Goal: Book appointment/travel/reservation

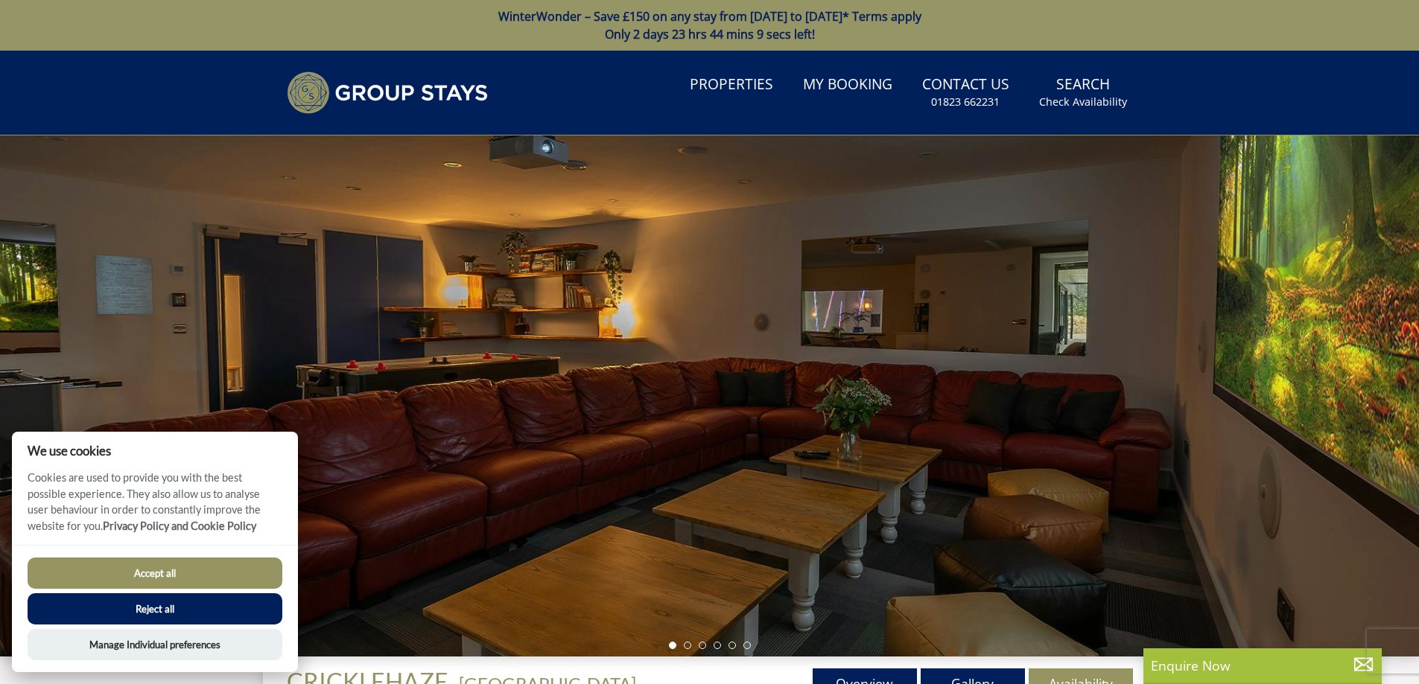
click at [1247, 379] on div at bounding box center [709, 396] width 1419 height 521
click at [829, 352] on div at bounding box center [709, 396] width 1419 height 521
click at [159, 603] on button "Reject all" at bounding box center [155, 608] width 255 height 31
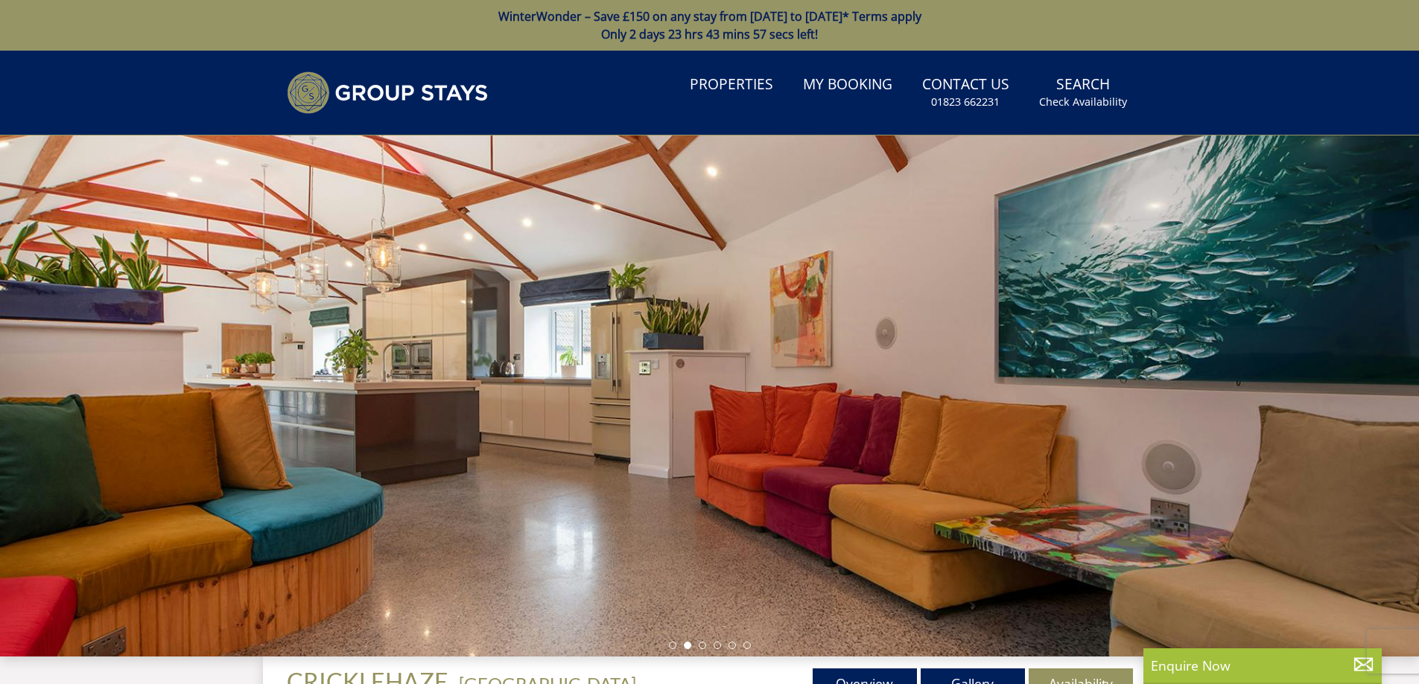
click at [959, 334] on div at bounding box center [709, 396] width 1419 height 521
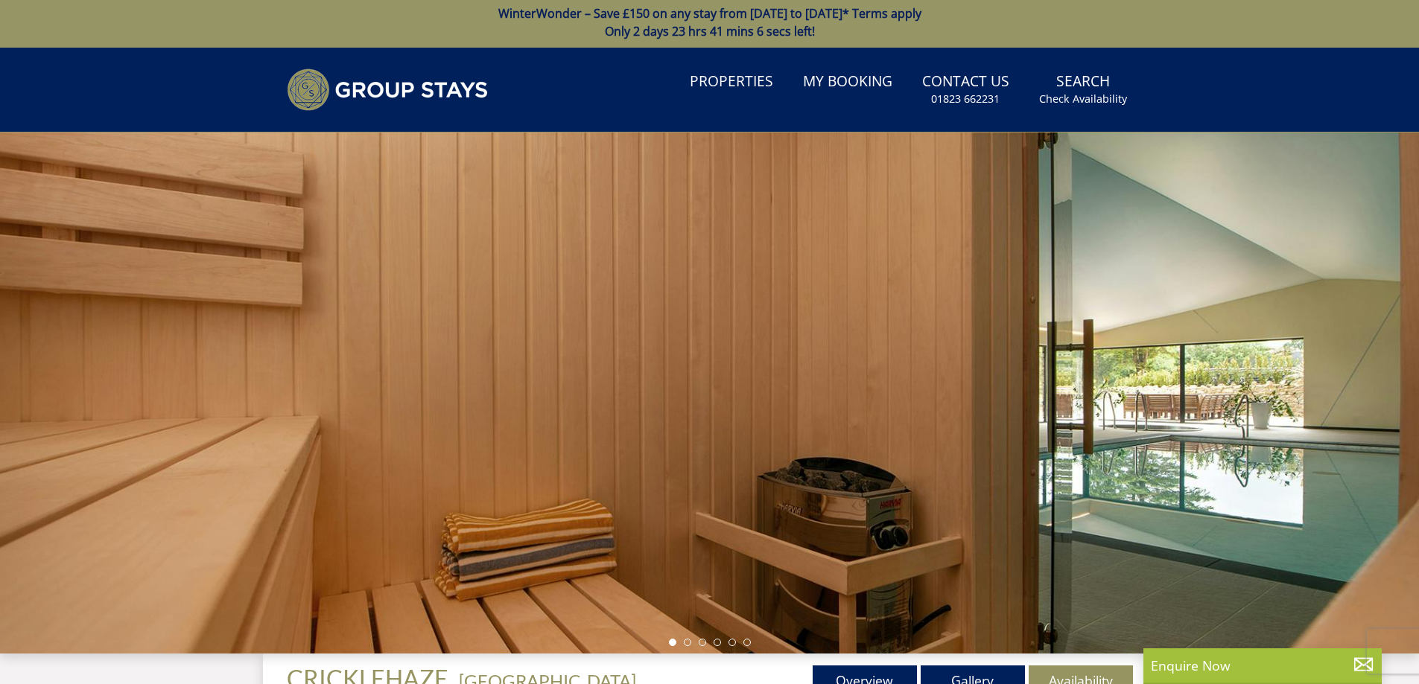
scroll to position [337, 0]
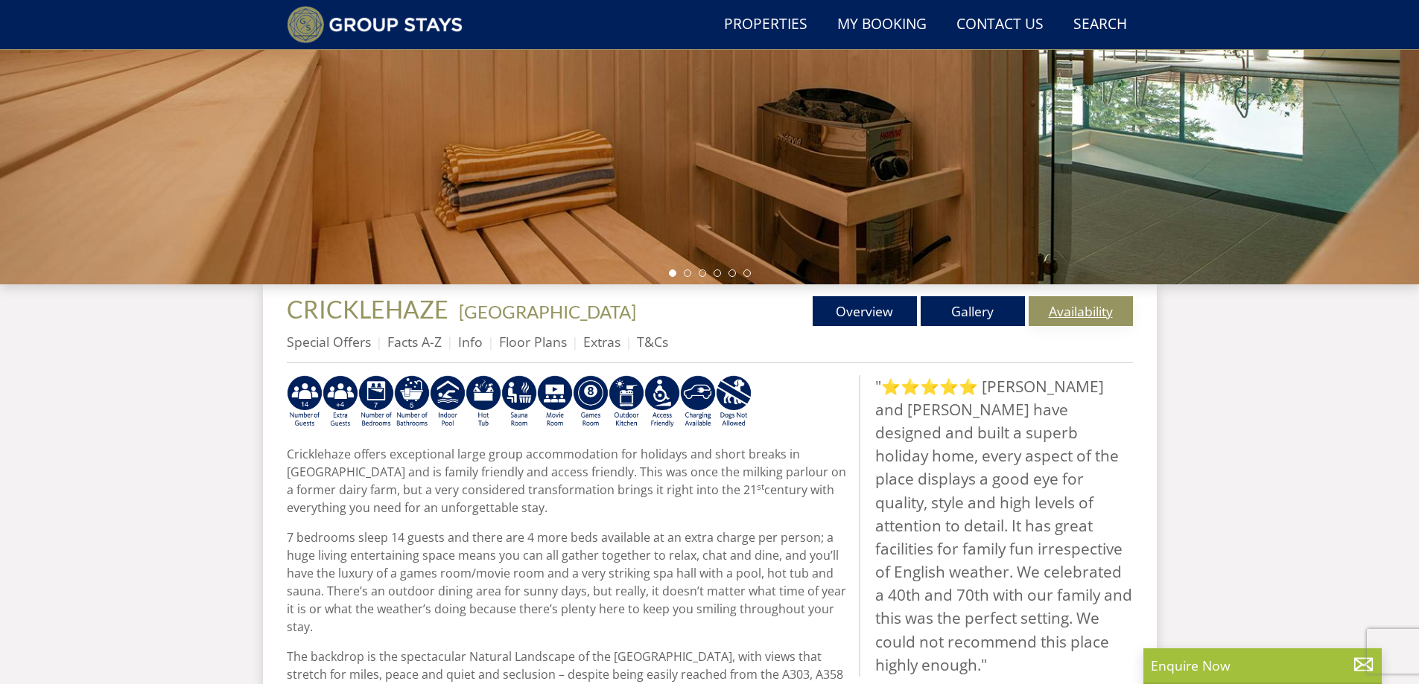
click at [1062, 312] on link "Availability" at bounding box center [1080, 311] width 104 height 30
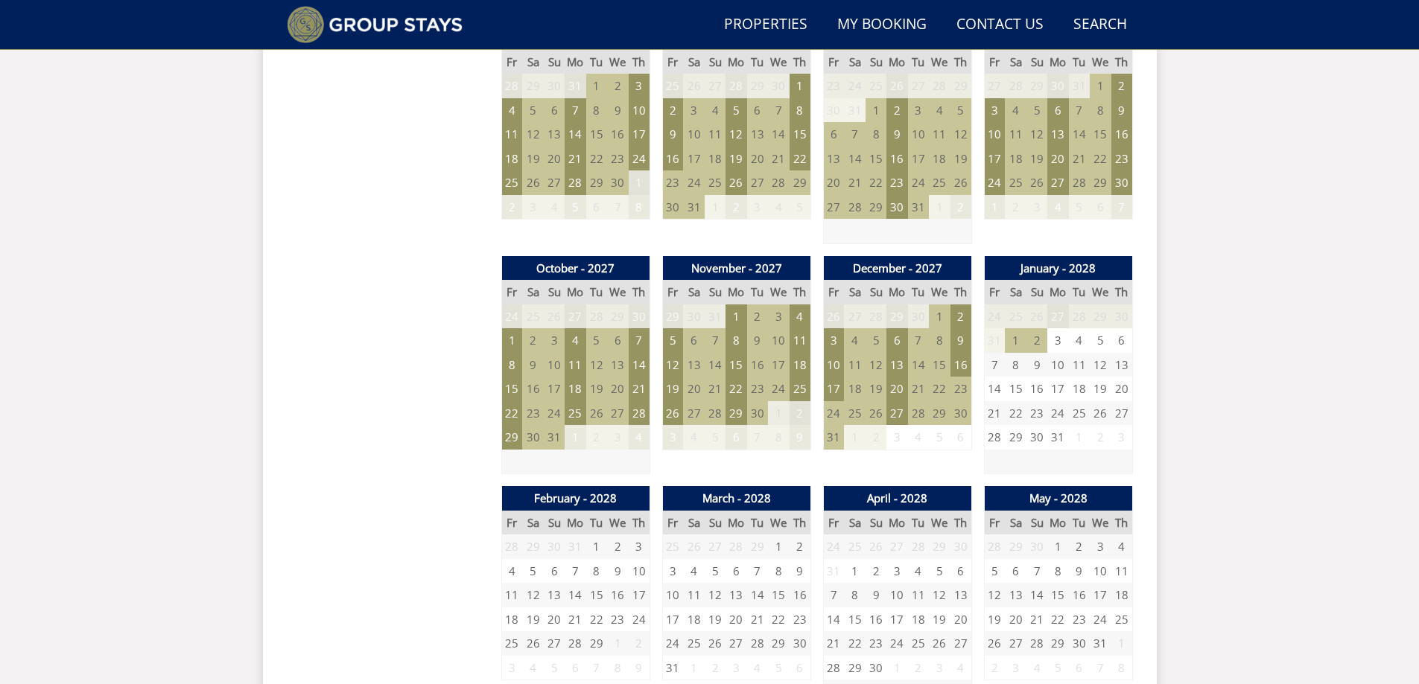
scroll to position [1841, 0]
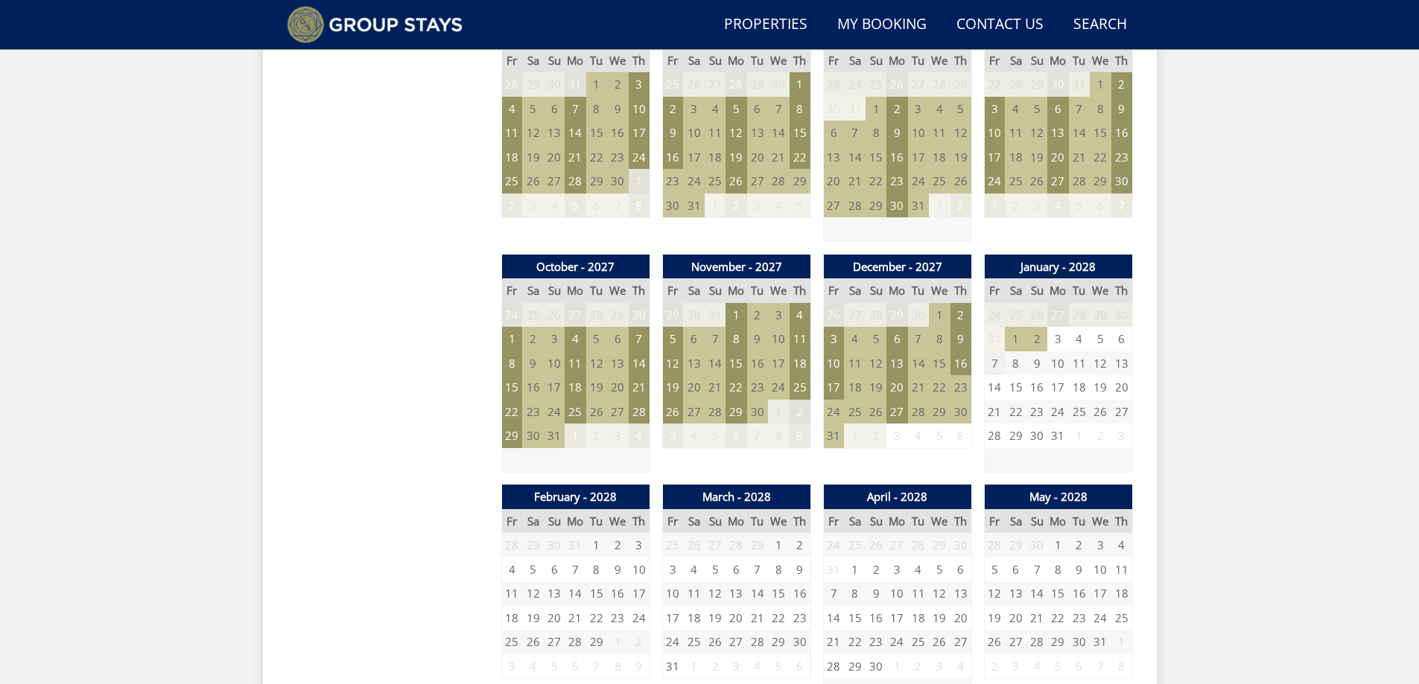
click at [992, 363] on td "7" at bounding box center [994, 363] width 21 height 25
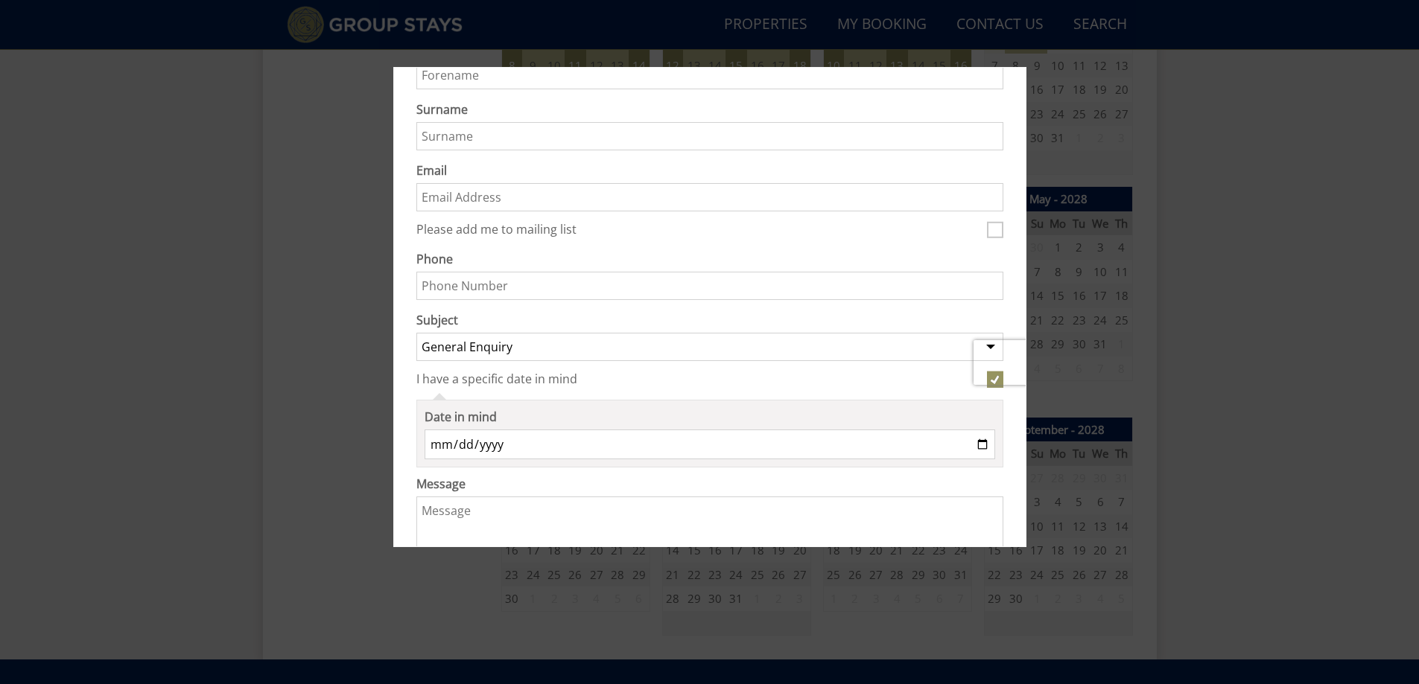
scroll to position [0, 0]
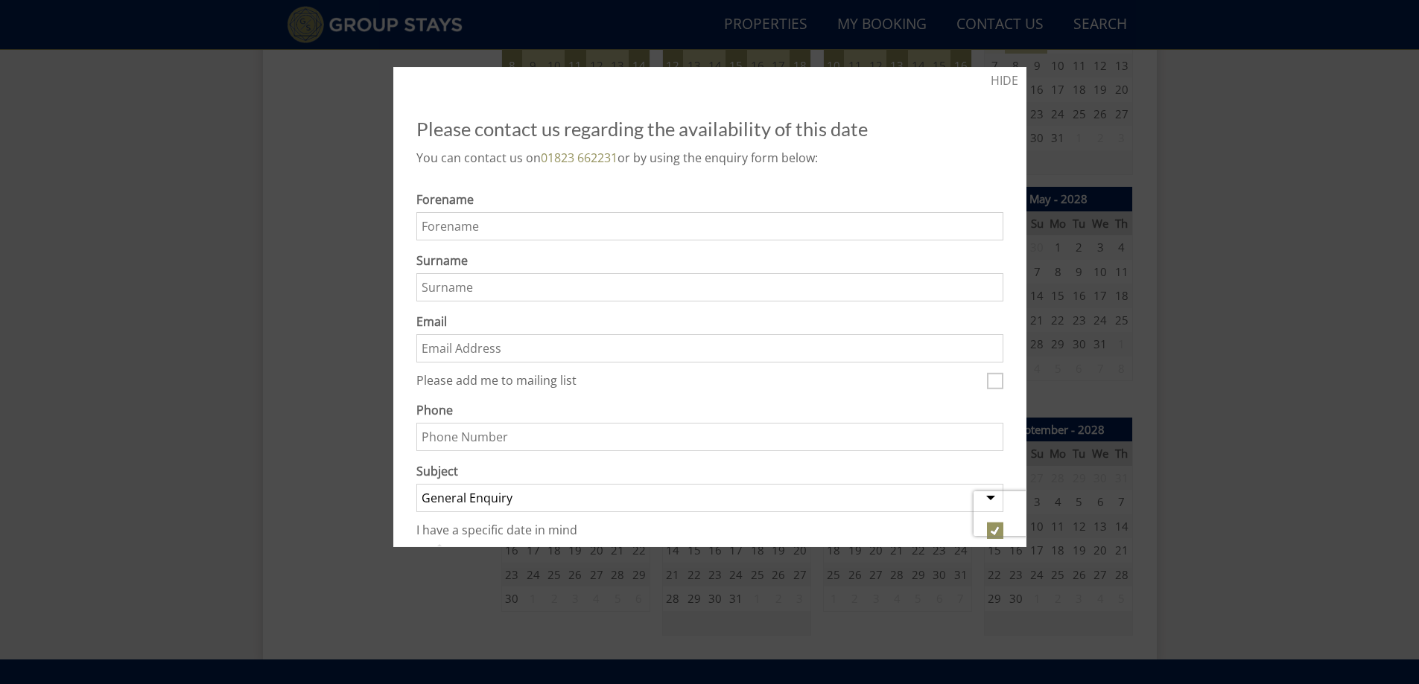
scroll to position [337, 0]
